Goal: Information Seeking & Learning: Learn about a topic

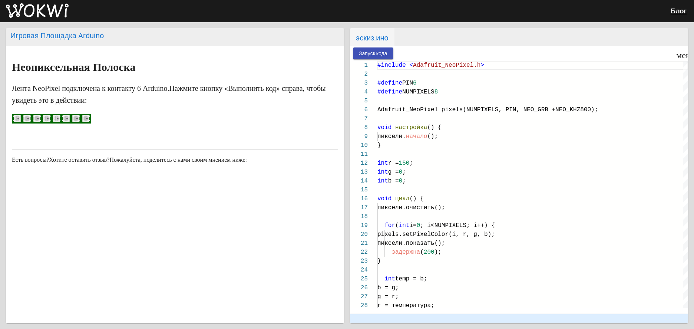
click at [367, 53] on ya-tr-span "Запуск кода" at bounding box center [373, 54] width 29 height 6
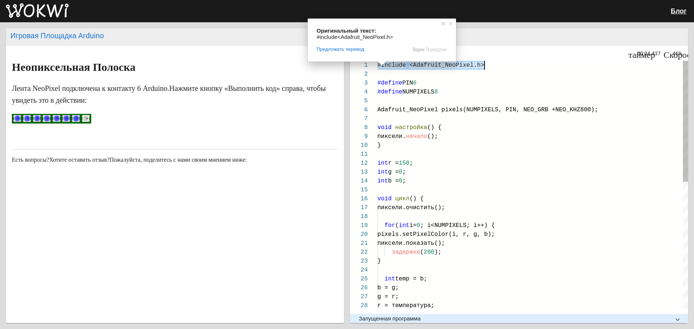
drag, startPoint x: 475, startPoint y: 61, endPoint x: 492, endPoint y: 66, distance: 17.6
click at [492, 66] on div "#include < Adafruit_NeoPixel.h >" at bounding box center [532, 65] width 311 height 9
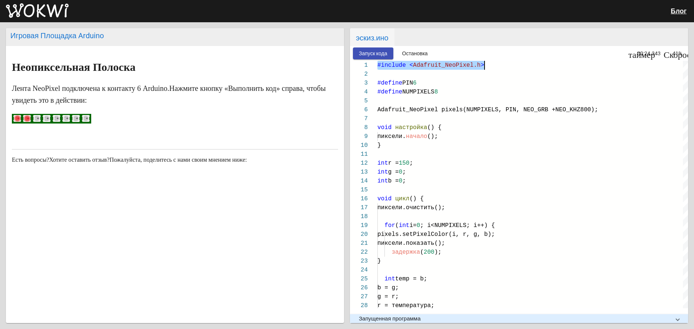
click at [50, 117] on rect at bounding box center [46, 118] width 7 height 7
click at [51, 117] on wokwi-neopixel at bounding box center [48, 119] width 10 height 8
click at [415, 51] on ya-tr-span "Остановка" at bounding box center [415, 54] width 26 height 6
click at [82, 116] on rect at bounding box center [85, 118] width 7 height 7
click at [513, 315] on mat-panel-title "Запущенная программа" at bounding box center [514, 318] width 311 height 7
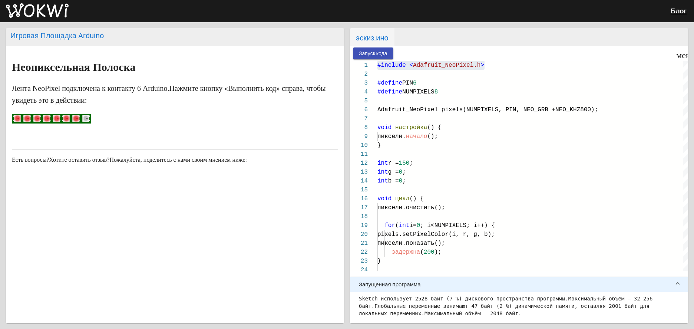
click at [475, 284] on mat-expansion-panel-header "Запущенная программа" at bounding box center [519, 284] width 338 height 15
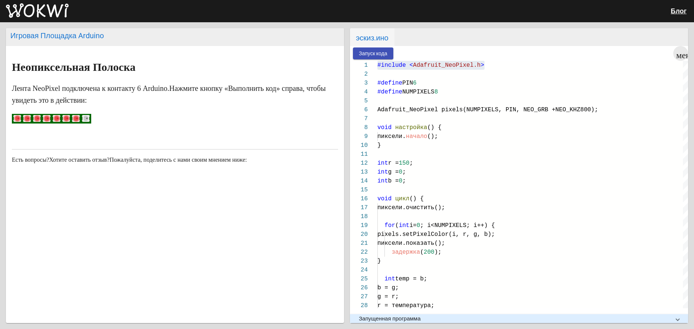
click at [681, 58] on button "меню" at bounding box center [680, 53] width 15 height 15
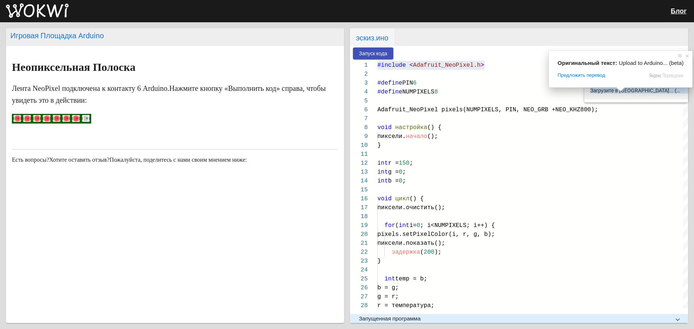
click at [638, 93] on ya-tr-span "Загрузите в Arduino... (бета-версия)" at bounding box center [648, 90] width 117 height 6
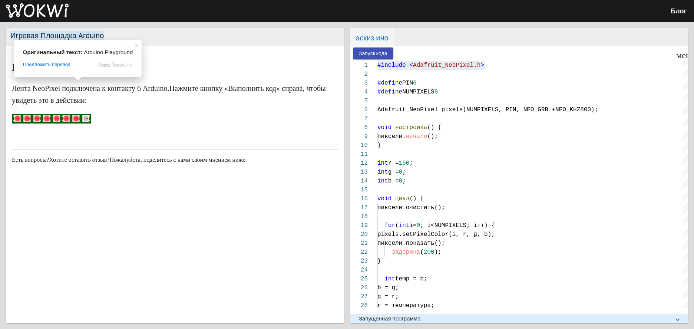
click at [49, 36] on ya-tr-span "Игровая Площадка Arduino" at bounding box center [56, 35] width 93 height 9
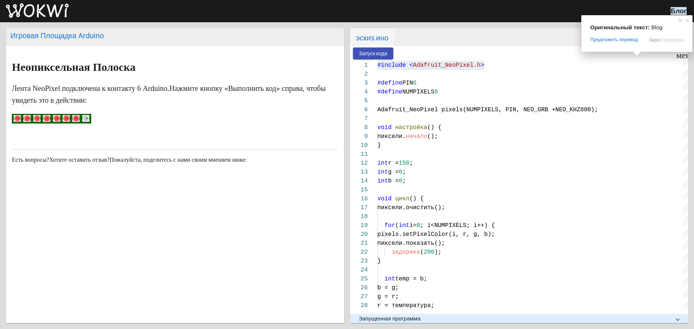
click at [685, 10] on ya-tr-span "Блог" at bounding box center [678, 11] width 16 height 8
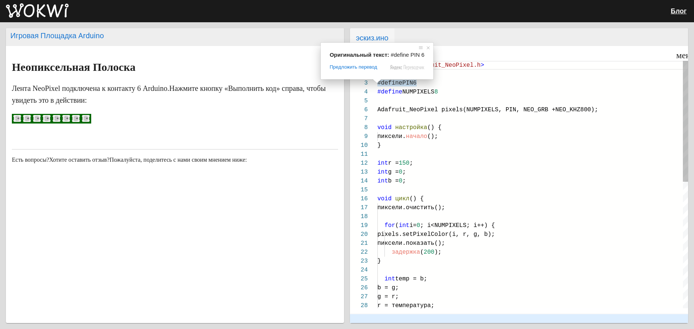
drag, startPoint x: 378, startPoint y: 83, endPoint x: 437, endPoint y: 95, distance: 60.2
click at [437, 95] on body "Блог Игровая Площадка Arduino Неопиксельная Полоска Лента NeoPixel подключена к…" at bounding box center [347, 164] width 694 height 329
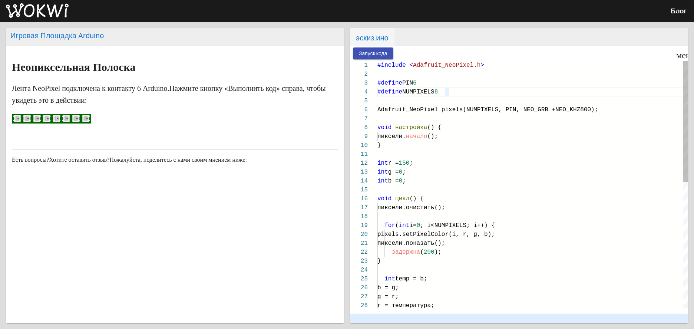
drag, startPoint x: 449, startPoint y: 93, endPoint x: 378, endPoint y: 84, distance: 71.4
click at [378, 84] on div "#include < Adafruit_NeoPixel.h > #define PIN 6 #define NUMPIXELS 8 Adafruit_Neo…" at bounding box center [532, 313] width 311 height 505
drag, startPoint x: 377, startPoint y: 83, endPoint x: 429, endPoint y: 92, distance: 53.0
click at [425, 90] on div "#include < Adafruit_NeoPixel.h > #define PIN 6 #define NUMPIXELS 8 Adafruit_Neo…" at bounding box center [532, 313] width 311 height 505
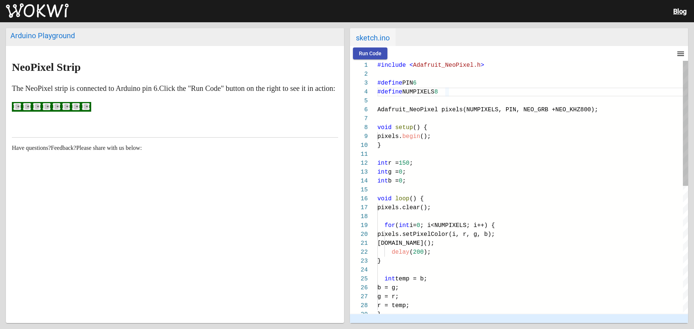
drag, startPoint x: 378, startPoint y: 83, endPoint x: 448, endPoint y: 93, distance: 71.6
click at [448, 93] on div "#include < Adafruit_NeoPixel.h > #define PIN 6 #define NUMPIXELS 8 Adafruit_Neo…" at bounding box center [532, 316] width 311 height 511
drag, startPoint x: 449, startPoint y: 93, endPoint x: 400, endPoint y: 84, distance: 49.7
click at [399, 83] on div "1 2 3 4 5 6 7 8 9 10 11 12 13 14 15 16 17 18 19 20 21 22 23 24 25 26 27 28 29 #…" at bounding box center [519, 187] width 338 height 253
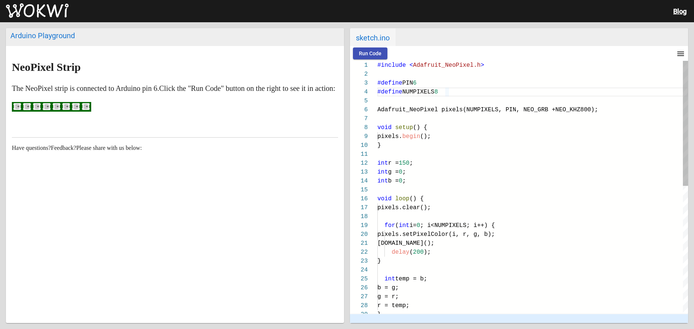
click at [420, 93] on ya-tr-span "NUMPIXELS" at bounding box center [418, 92] width 32 height 7
click at [407, 91] on ya-tr-span "NUMPIXELS" at bounding box center [418, 92] width 32 height 7
drag, startPoint x: 419, startPoint y: 92, endPoint x: 402, endPoint y: 90, distance: 16.8
click at [402, 90] on div "#define NUMPIXELS 8" at bounding box center [532, 91] width 311 height 9
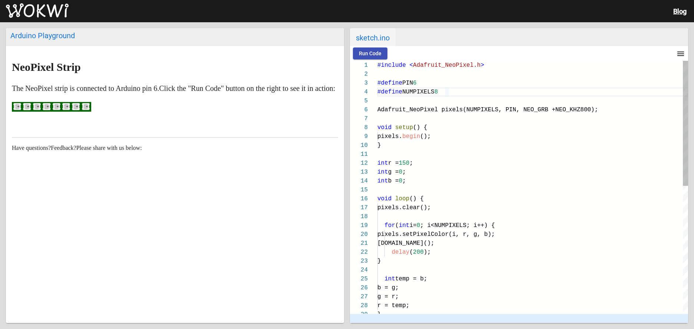
drag, startPoint x: 380, startPoint y: 66, endPoint x: 434, endPoint y: 78, distance: 55.7
click at [434, 78] on div "#include < Adafruit_NeoPixel.h > #define PIN 6 #define NUMPIXELS 8 Adafruit_Neo…" at bounding box center [532, 316] width 311 height 511
click at [525, 70] on div at bounding box center [532, 74] width 311 height 9
click at [374, 51] on ya-tr-span "Run Code" at bounding box center [370, 54] width 23 height 6
drag, startPoint x: 379, startPoint y: 82, endPoint x: 434, endPoint y: 89, distance: 55.7
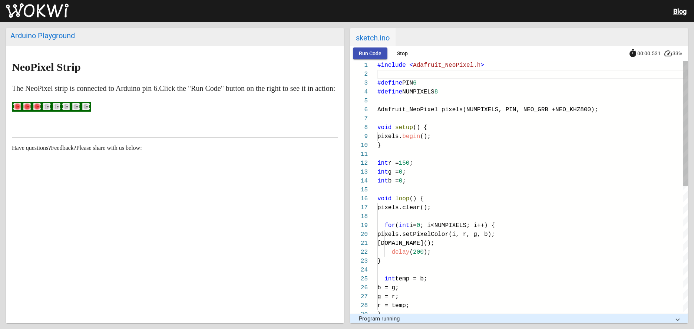
click at [473, 97] on div "#include < Adafruit_NeoPixel.h > #define PIN 6 #define NUMPIXELS 8 Adafruit_Neo…" at bounding box center [532, 316] width 311 height 511
click at [380, 54] on ya-tr-span "Run Code" at bounding box center [370, 54] width 23 height 6
click at [395, 54] on button "Stop" at bounding box center [402, 53] width 24 height 11
drag, startPoint x: 377, startPoint y: 63, endPoint x: 399, endPoint y: 65, distance: 21.9
click at [399, 65] on ya-tr-span "#include" at bounding box center [391, 65] width 29 height 7
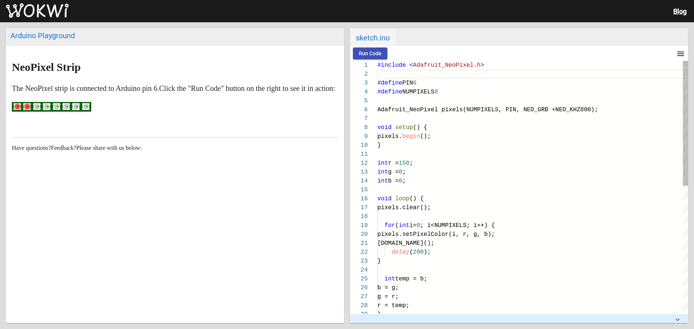
click at [399, 65] on ya-tr-span "#include" at bounding box center [391, 65] width 29 height 7
drag, startPoint x: 395, startPoint y: 66, endPoint x: 426, endPoint y: 97, distance: 44.3
click at [425, 81] on div "#include < Adafruit_NeoPixel.h > #define PIN 6 #define NUMPIXELS 8 Adafruit_Neo…" at bounding box center [532, 316] width 311 height 511
drag, startPoint x: 443, startPoint y: 92, endPoint x: 351, endPoint y: 82, distance: 92.8
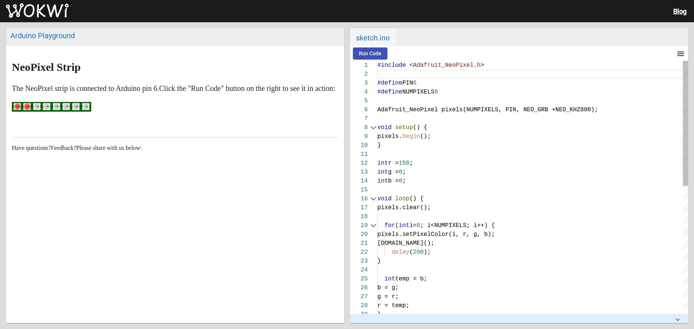
click at [351, 82] on div "1 2 3 4 5 6 7 8 9 10 11 12 13 14 15 16 17 18 19 20 21 22 23 24 25 26 27 28 29 #…" at bounding box center [519, 187] width 338 height 253
drag, startPoint x: 383, startPoint y: 65, endPoint x: 461, endPoint y: 61, distance: 78.7
click at [458, 61] on div "#include < Adafruit_NeoPixel.h >" at bounding box center [532, 65] width 311 height 9
click at [434, 116] on div at bounding box center [532, 118] width 311 height 9
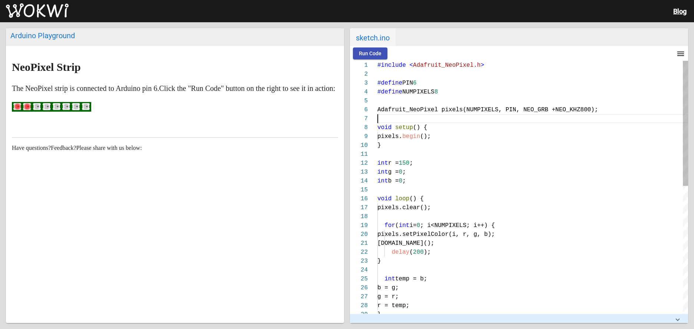
click at [432, 112] on ya-tr-span "Adafruit_NeoPixel pixels(NUMPIXELS, PIN, NEO_GRB +" at bounding box center [466, 109] width 178 height 7
click at [430, 110] on ya-tr-span "Adafruit_NeoPixel pixels(NUMPIXELS, PIN, NEO_GRB +" at bounding box center [466, 109] width 178 height 7
click at [398, 90] on ya-tr-span "#define" at bounding box center [389, 92] width 25 height 7
drag, startPoint x: 381, startPoint y: 93, endPoint x: 426, endPoint y: 89, distance: 45.8
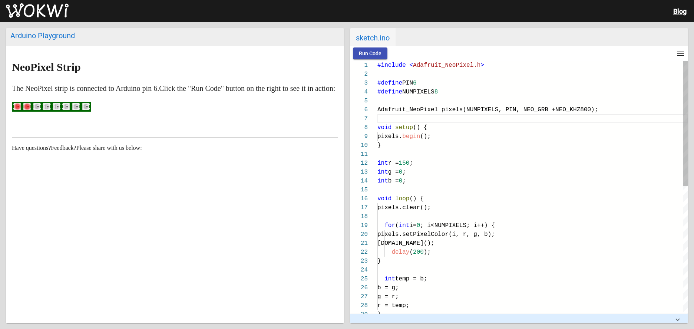
click at [426, 89] on span "#define NUMPIXELS 8" at bounding box center [407, 92] width 60 height 7
drag, startPoint x: 378, startPoint y: 83, endPoint x: 454, endPoint y: 95, distance: 77.6
click at [454, 95] on div "#include < Adafruit_NeoPixel.h > #define PIN 6 #define NUMPIXELS 8 Adafruit_Neo…" at bounding box center [532, 316] width 311 height 511
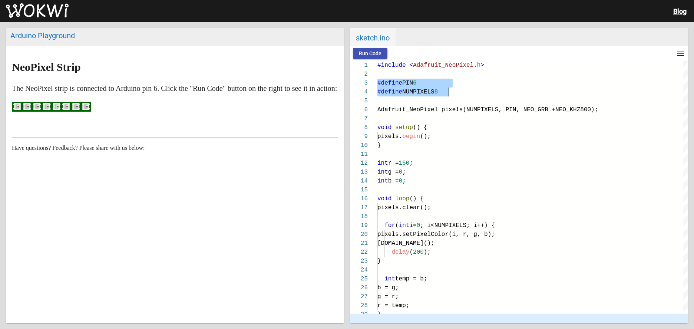
click at [47, 110] on ellipse at bounding box center [47, 106] width 6 height 6
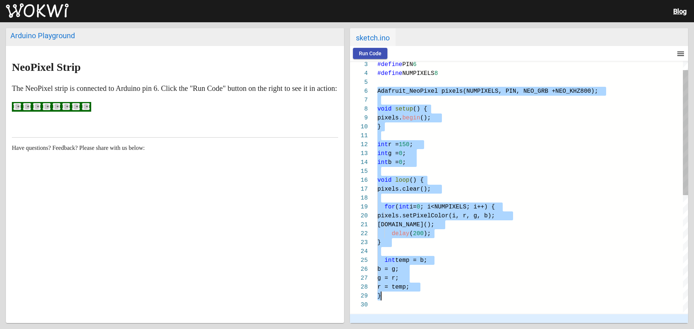
drag, startPoint x: 378, startPoint y: 109, endPoint x: 483, endPoint y: 298, distance: 216.6
click at [483, 298] on div "#define PIN 6 #define NUMPIXELS 8 Adafruit_NeoPixel pixels(NUMPIXELS, PIN, NEO_…" at bounding box center [532, 297] width 311 height 511
type textarea "int r = 150; int g = 0; int b = 0; void loop() { pixels.clear(); for(int i=0; i…"
click at [479, 147] on div "int r = 150 ;" at bounding box center [532, 144] width 311 height 9
